Goal: Information Seeking & Learning: Learn about a topic

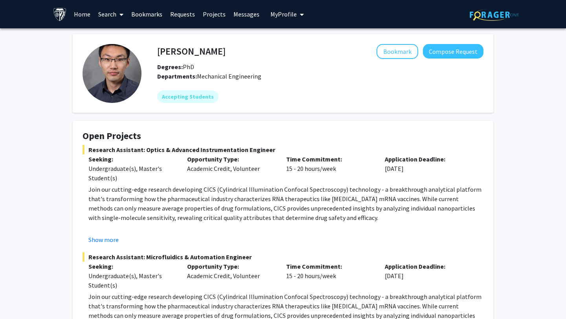
click at [114, 15] on link "Search" at bounding box center [110, 14] width 33 height 28
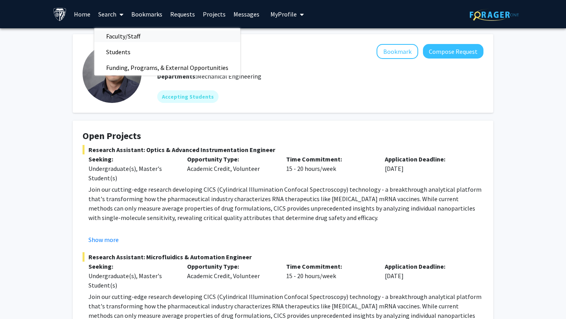
click at [120, 35] on span "Faculty/Staff" at bounding box center [123, 36] width 58 height 16
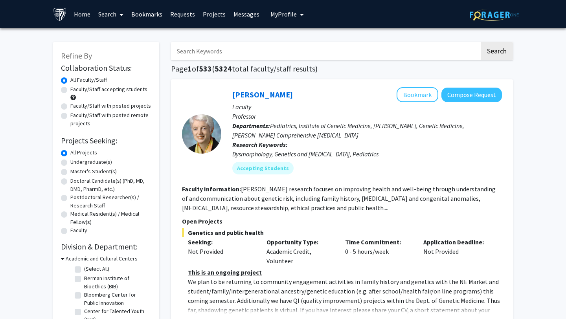
click at [70, 173] on label "Master's Student(s)" at bounding box center [93, 171] width 46 height 8
click at [70, 173] on input "Master's Student(s)" at bounding box center [72, 169] width 5 height 5
radio input "true"
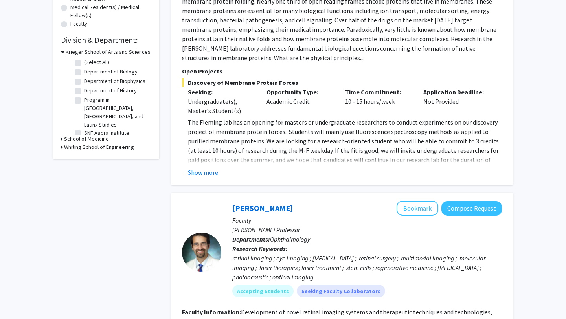
scroll to position [208, 0]
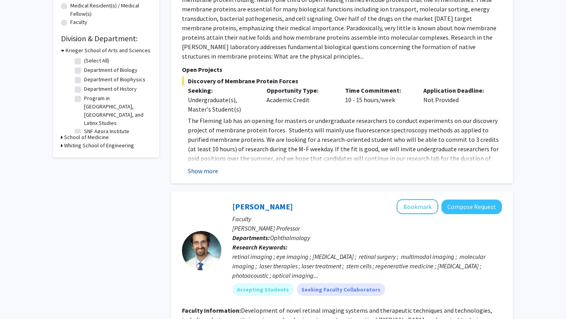
click at [212, 172] on button "Show more" at bounding box center [203, 170] width 30 height 9
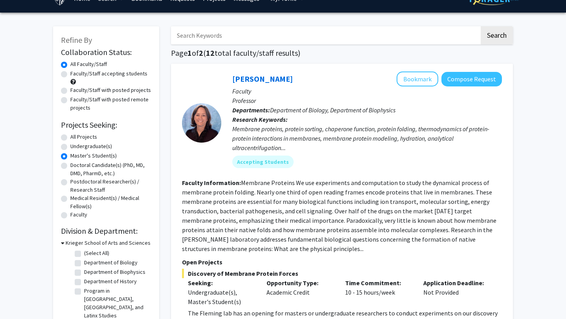
scroll to position [0, 0]
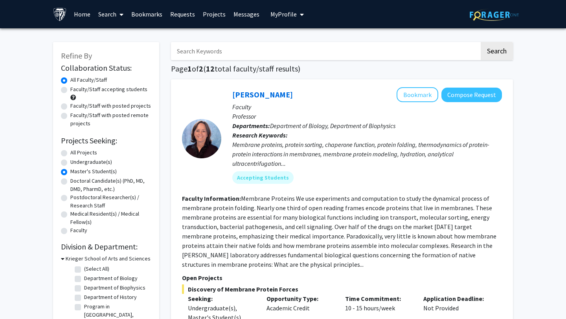
click at [249, 15] on link "Messages" at bounding box center [247, 14] width 34 height 28
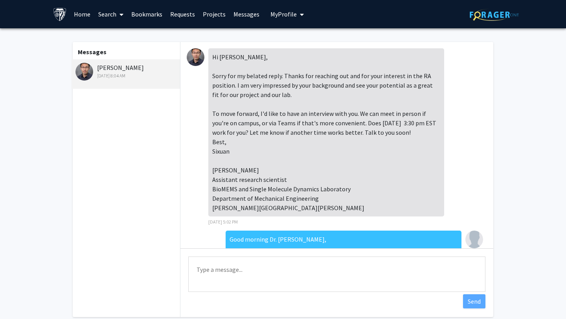
scroll to position [86, 0]
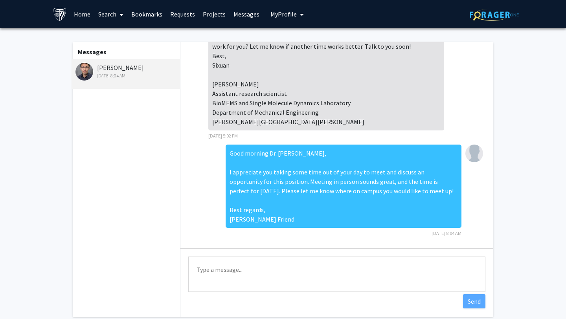
click at [107, 11] on link "Search" at bounding box center [110, 14] width 33 height 28
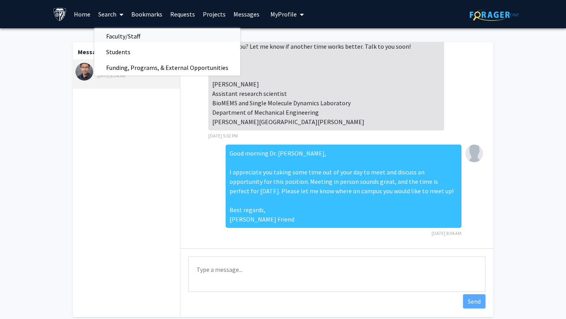
click at [116, 39] on span "Faculty/Staff" at bounding box center [123, 36] width 58 height 16
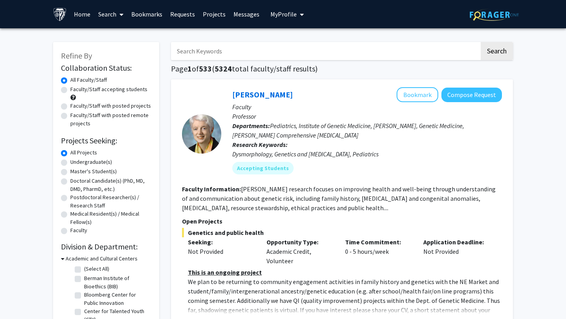
click at [70, 174] on label "Master's Student(s)" at bounding box center [93, 171] width 46 height 8
click at [70, 173] on input "Master's Student(s)" at bounding box center [72, 169] width 5 height 5
radio input "true"
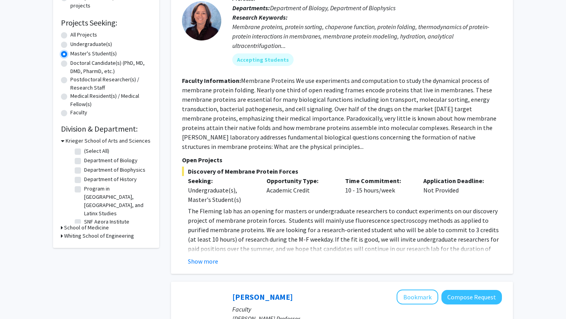
scroll to position [129, 0]
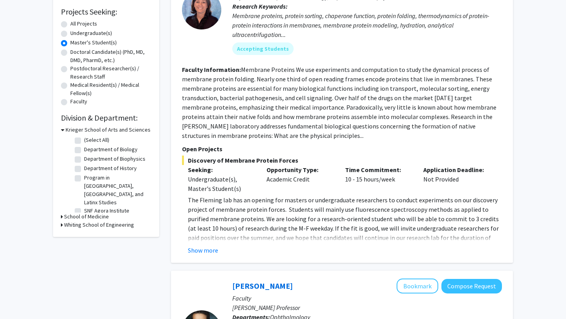
click at [84, 150] on label "Department of Biology" at bounding box center [110, 149] width 53 height 8
click at [84, 150] on input "Department of Biology" at bounding box center [86, 147] width 5 height 5
checkbox input "true"
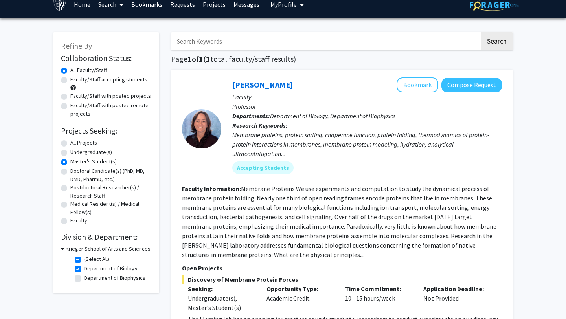
scroll to position [160, 0]
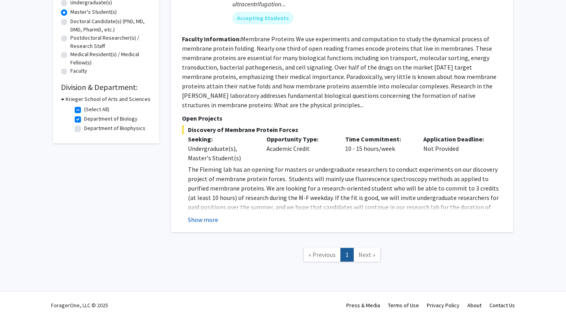
click at [197, 221] on button "Show more" at bounding box center [203, 219] width 30 height 9
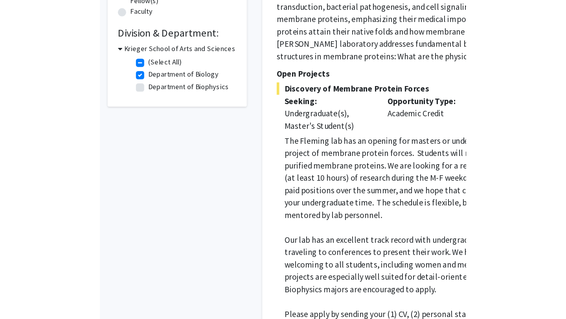
scroll to position [219, 0]
